Goal: Task Accomplishment & Management: Complete application form

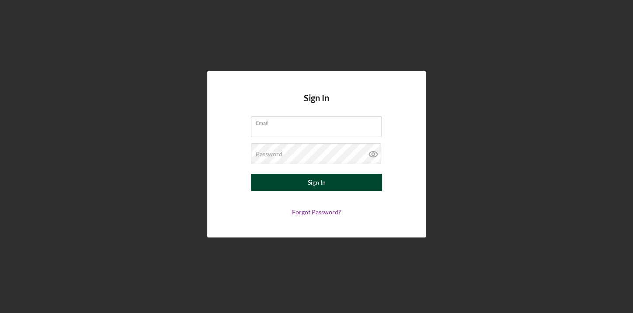
type input "[EMAIL_ADDRESS][DOMAIN_NAME]"
click at [336, 187] on button "Sign In" at bounding box center [316, 182] width 131 height 17
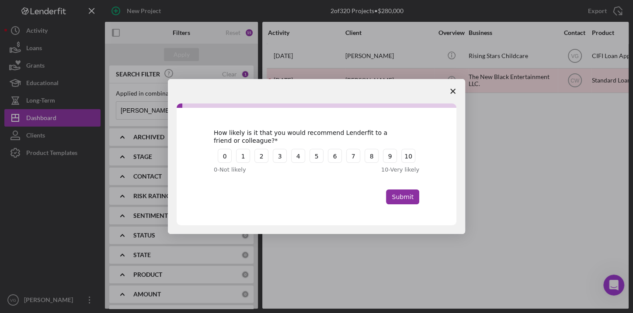
drag, startPoint x: 35, startPoint y: 54, endPoint x: 35, endPoint y: 46, distance: 7.9
click at [35, 46] on div "Intercom messenger" at bounding box center [316, 156] width 633 height 313
click at [455, 87] on span "Close survey" at bounding box center [452, 91] width 24 height 24
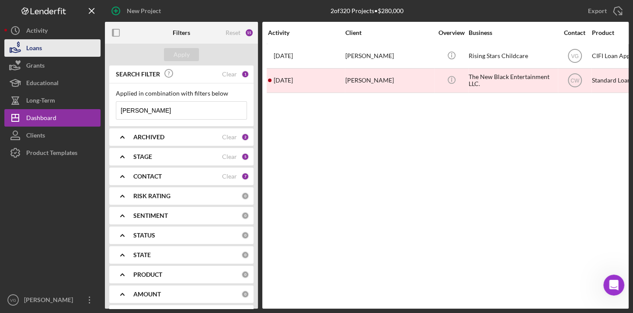
click at [40, 53] on div "Loans" at bounding box center [34, 49] width 16 height 20
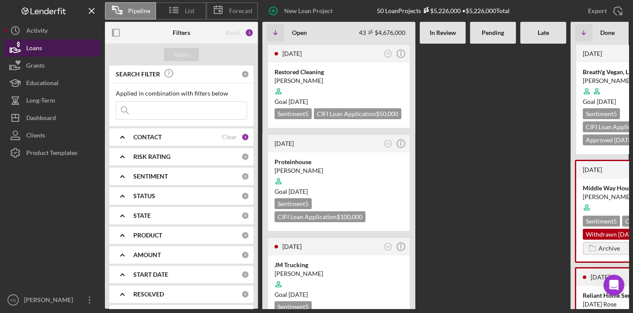
click at [55, 52] on button "Loans" at bounding box center [52, 47] width 96 height 17
click at [154, 109] on input at bounding box center [181, 110] width 130 height 17
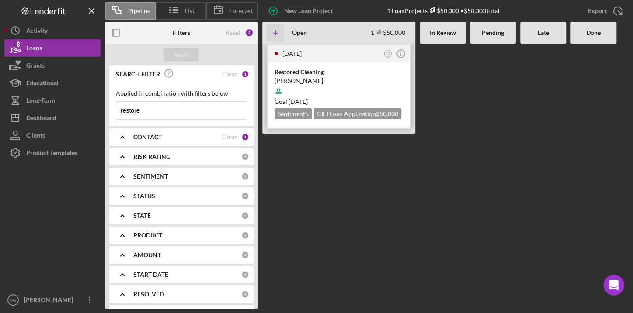
type input "restore"
click at [328, 83] on div at bounding box center [338, 91] width 128 height 17
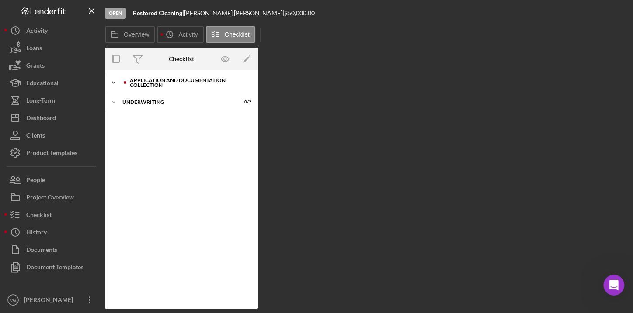
click at [183, 79] on div "Application and Documentation Collection" at bounding box center [188, 83] width 117 height 10
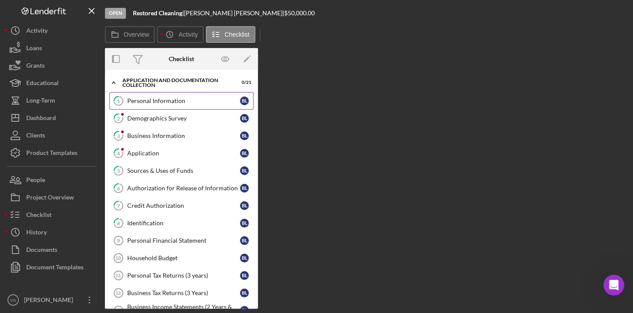
click at [167, 105] on link "1 Personal Information [PERSON_NAME]" at bounding box center [181, 100] width 144 height 17
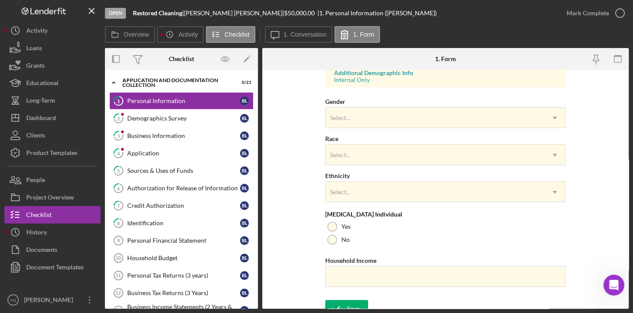
scroll to position [342, 0]
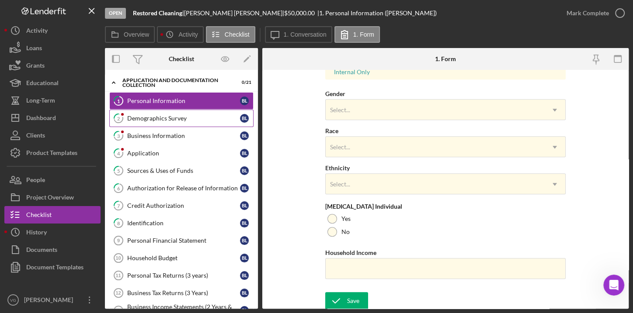
click at [157, 121] on link "2 Demographics Survey [PERSON_NAME]" at bounding box center [181, 118] width 144 height 17
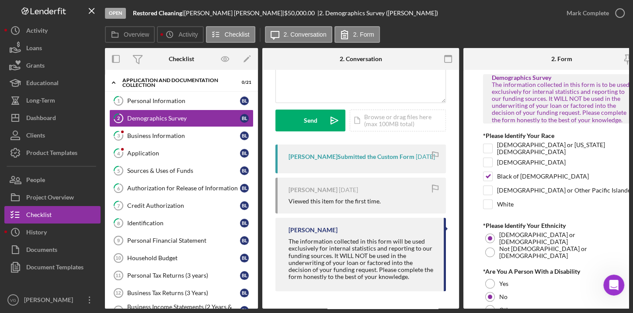
scroll to position [105, 0]
click at [160, 133] on div "Business Information" at bounding box center [183, 135] width 113 height 7
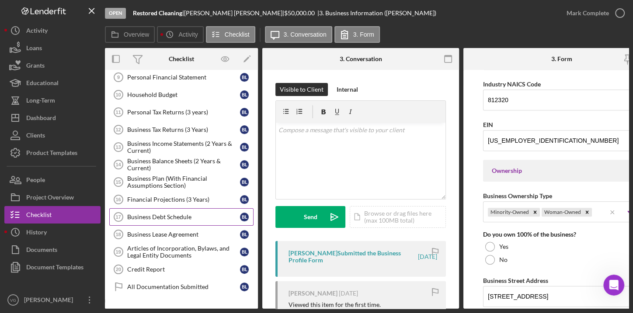
scroll to position [176, 0]
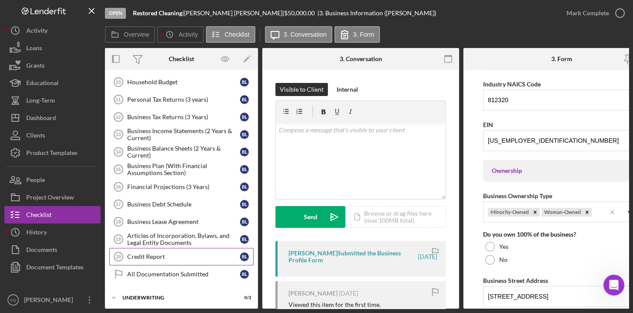
click at [150, 255] on div "Credit Report" at bounding box center [183, 256] width 113 height 7
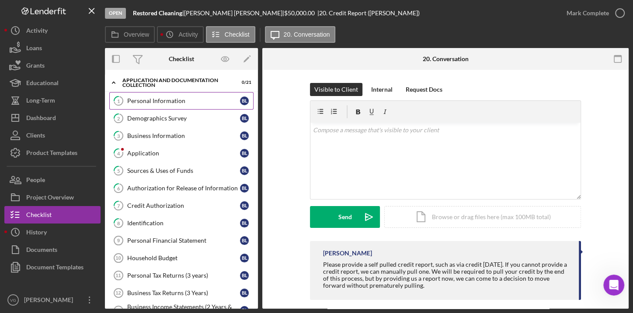
click at [166, 105] on link "1 Personal Information [PERSON_NAME]" at bounding box center [181, 100] width 144 height 17
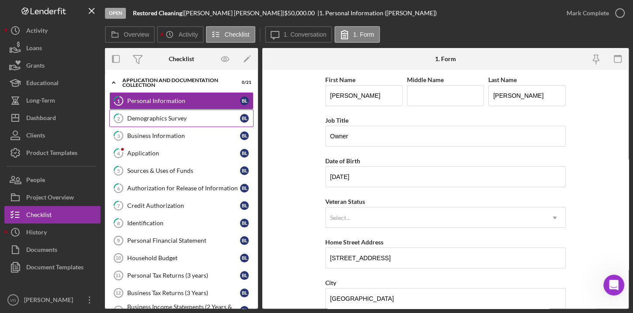
click at [164, 117] on div "Demographics Survey" at bounding box center [183, 118] width 113 height 7
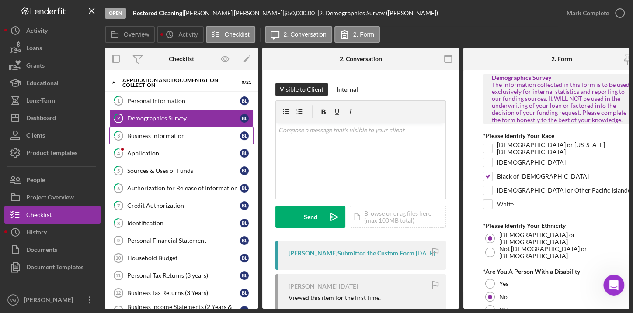
click at [177, 137] on div "Business Information" at bounding box center [183, 135] width 113 height 7
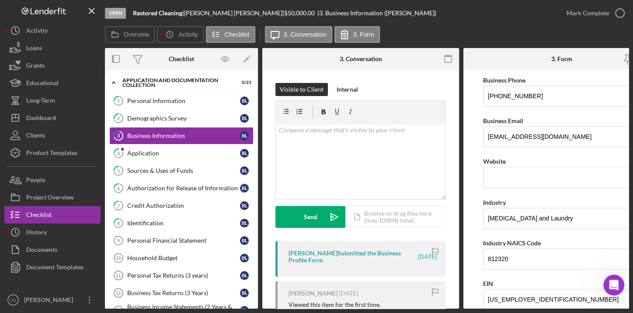
scroll to position [198, 0]
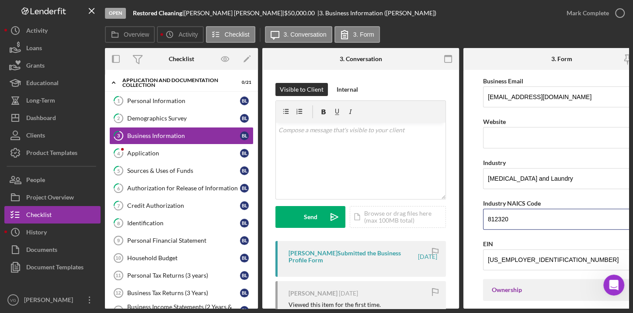
drag, startPoint x: 509, startPoint y: 215, endPoint x: 480, endPoint y: 216, distance: 29.3
click at [480, 216] on form "Business Name Restored Cleaning DBA P & G Cleaners Business Start Date [DATE] L…" at bounding box center [561, 189] width 197 height 239
